Goal: Navigation & Orientation: Find specific page/section

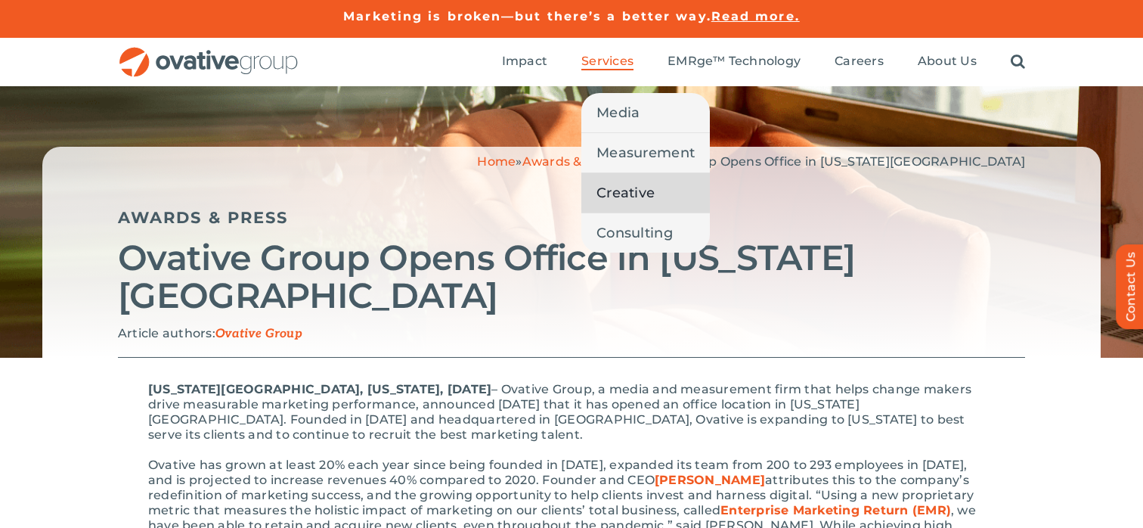
click at [628, 184] on span "Creative" at bounding box center [626, 192] width 58 height 21
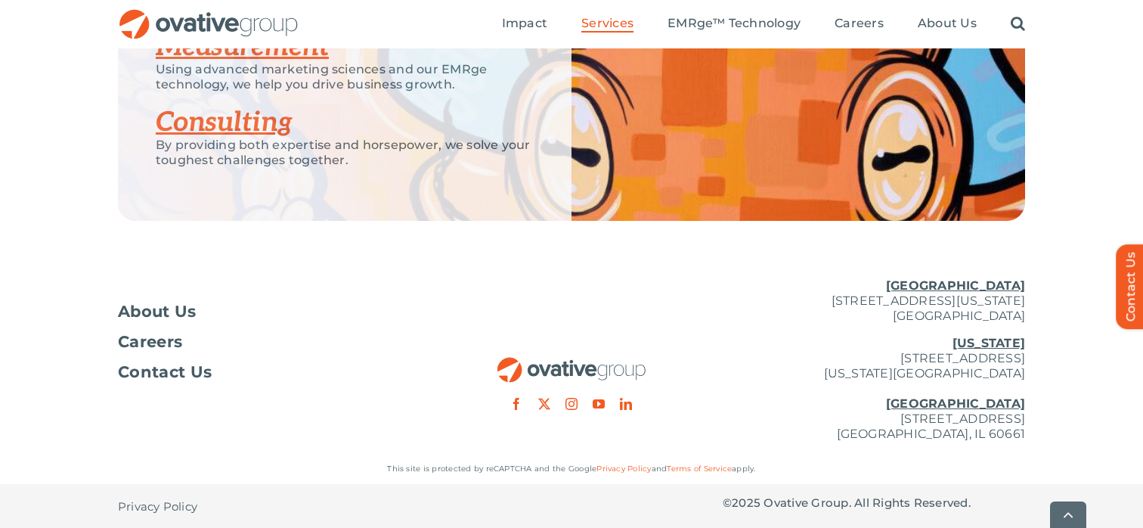
scroll to position [2484, 0]
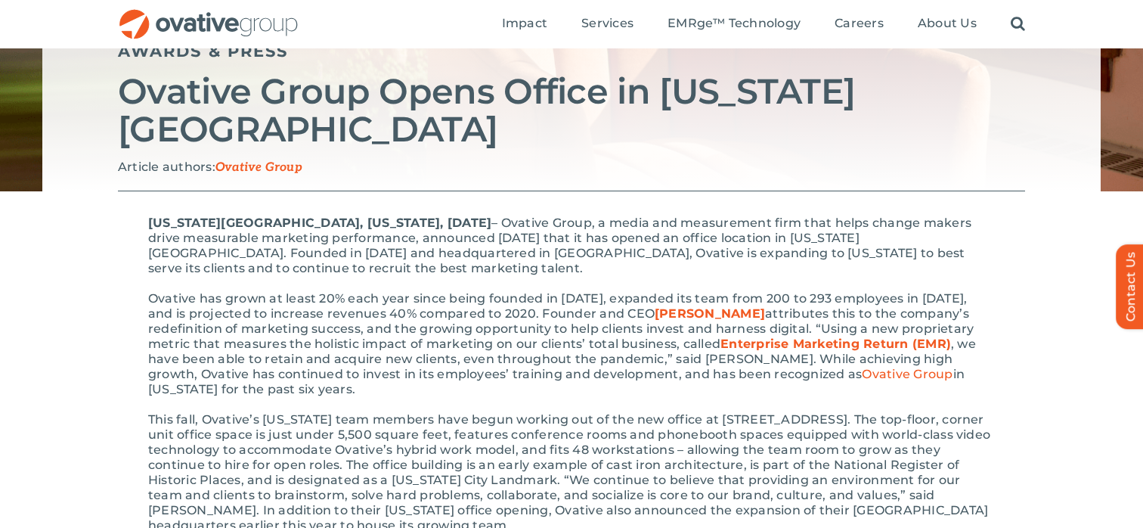
scroll to position [124, 0]
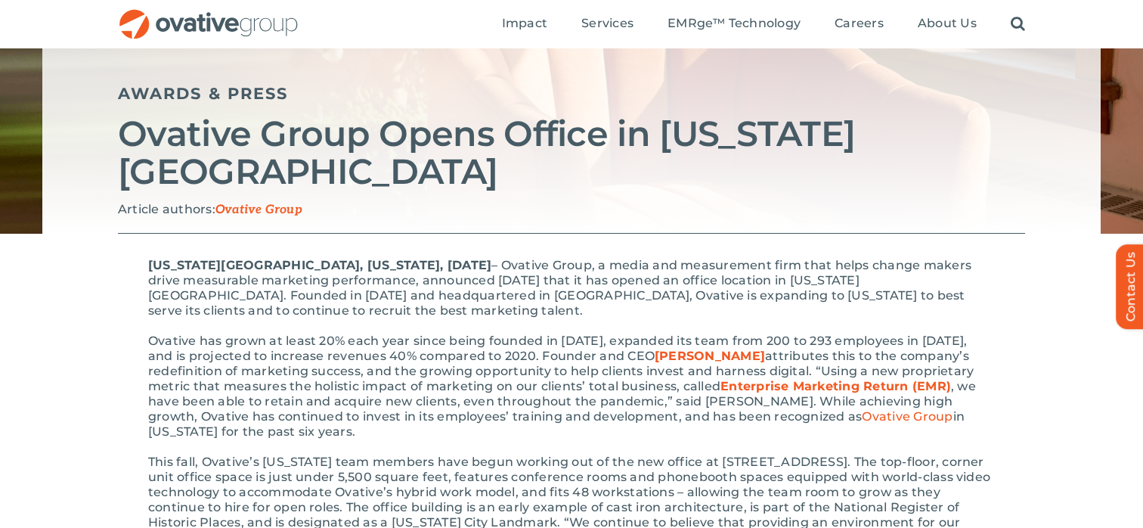
click at [857, 14] on ul "Impact Expert Insights Case Studies Awards & Press Services Media Measurement C…" at bounding box center [763, 24] width 523 height 48
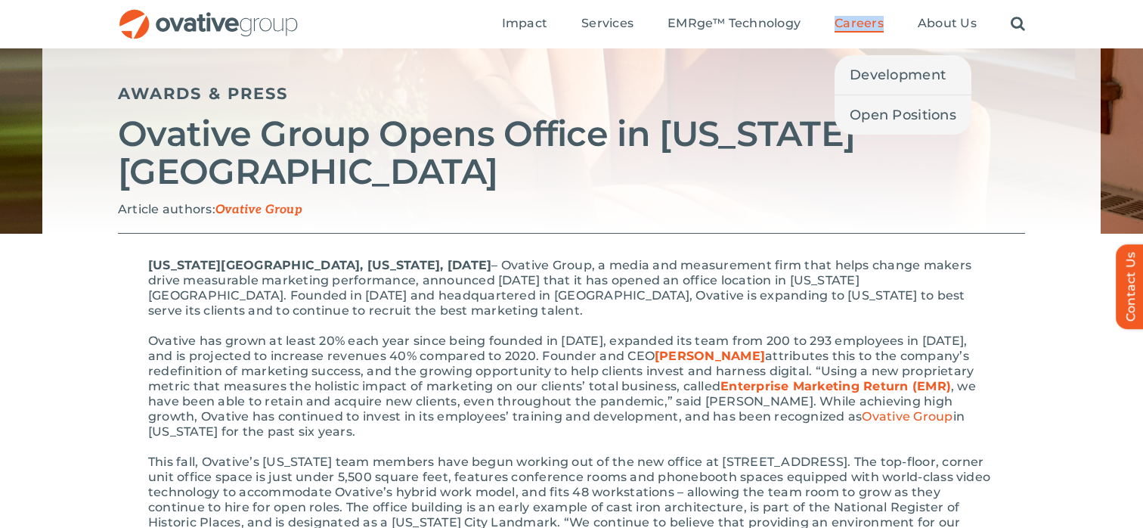
click at [857, 22] on span "Careers" at bounding box center [859, 23] width 49 height 15
